Goal: Communication & Community: Answer question/provide support

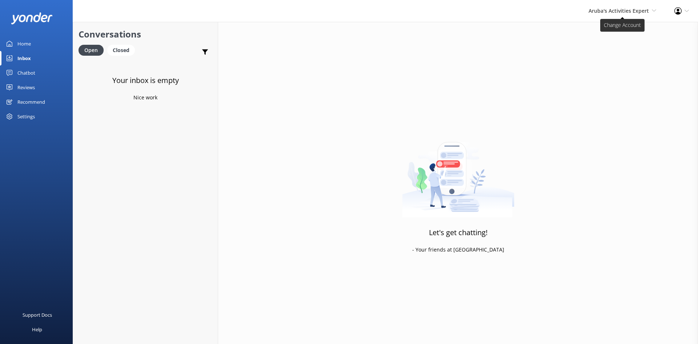
click at [606, 11] on span "Aruba's Activities Expert" at bounding box center [619, 10] width 60 height 7
click at [604, 30] on link "De [GEOGRAPHIC_DATA]" at bounding box center [629, 31] width 73 height 17
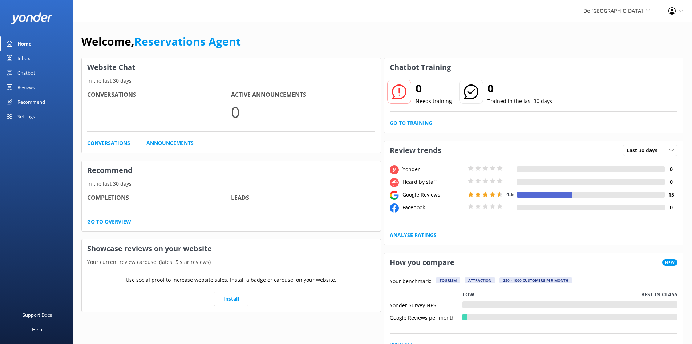
click at [27, 56] on div "Inbox" at bounding box center [23, 58] width 13 height 15
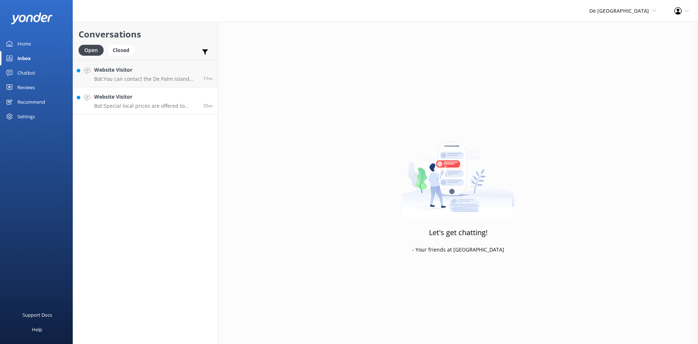
drag, startPoint x: 160, startPoint y: 101, endPoint x: 165, endPoint y: 100, distance: 5.2
click at [160, 101] on div "Website Visitor Bot: Special local prices are offered to locals with valid loca…" at bounding box center [146, 101] width 104 height 16
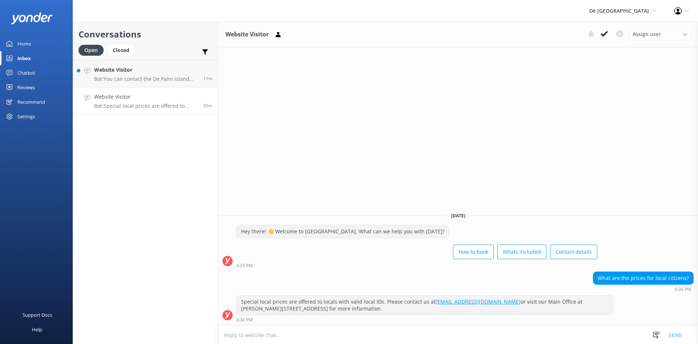
click at [268, 336] on textarea at bounding box center [458, 335] width 480 height 18
